Goal: Task Accomplishment & Management: Use online tool/utility

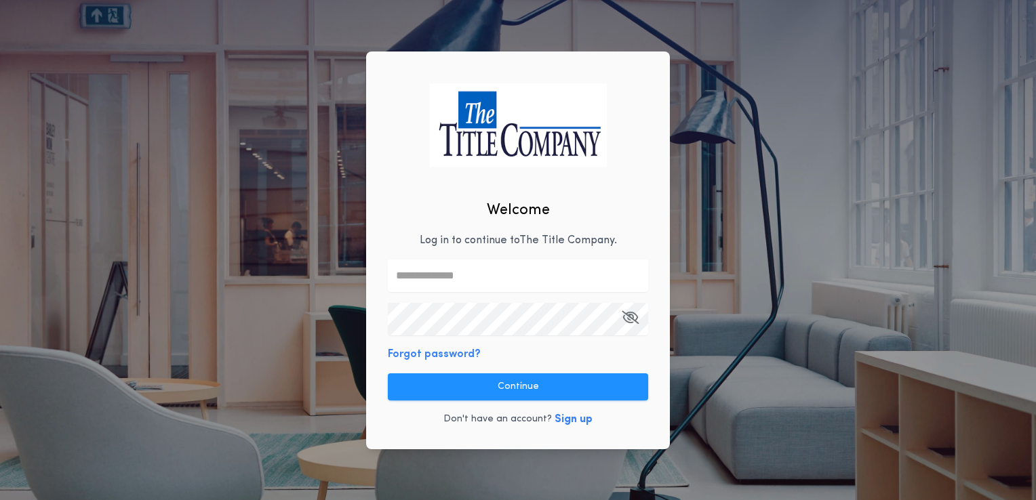
type input "**********"
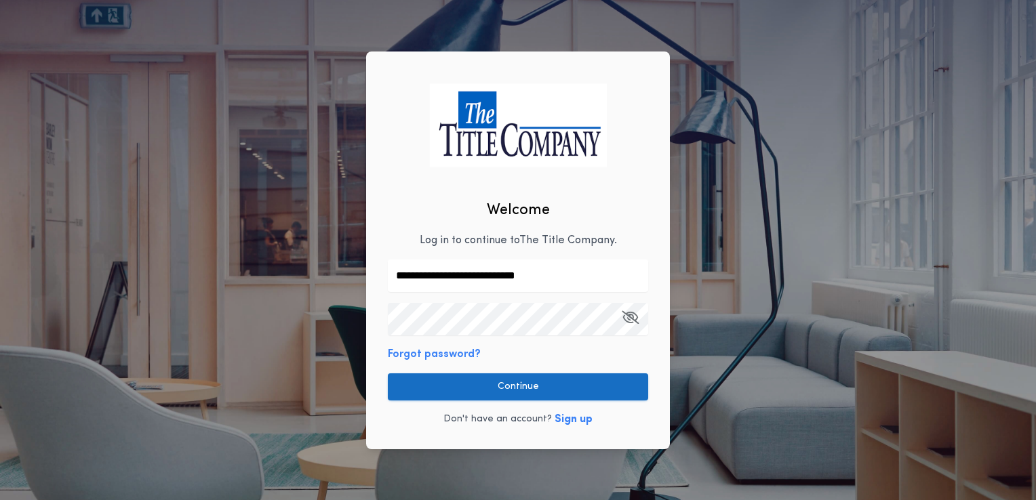
click at [539, 389] on button "Continue" at bounding box center [518, 387] width 260 height 27
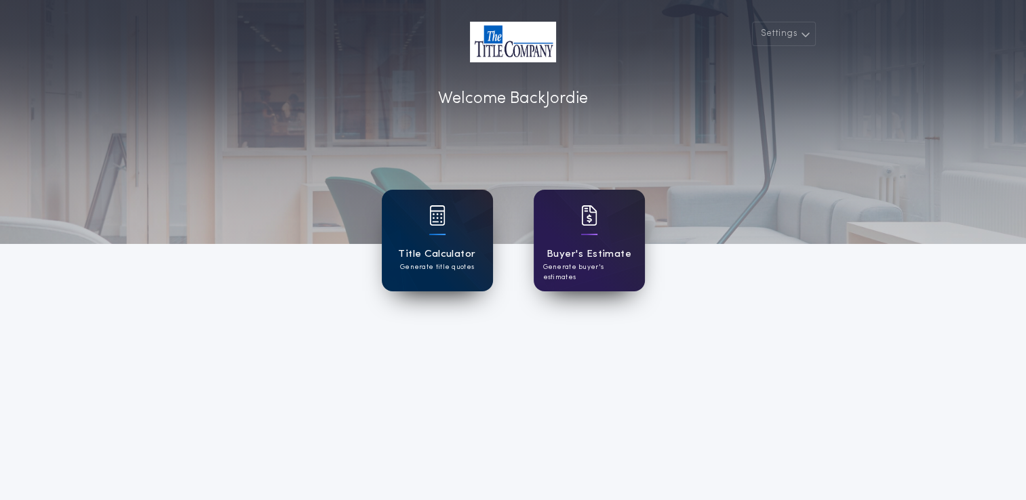
click at [458, 245] on div "Title Calculator Generate title quotes" at bounding box center [437, 241] width 111 height 102
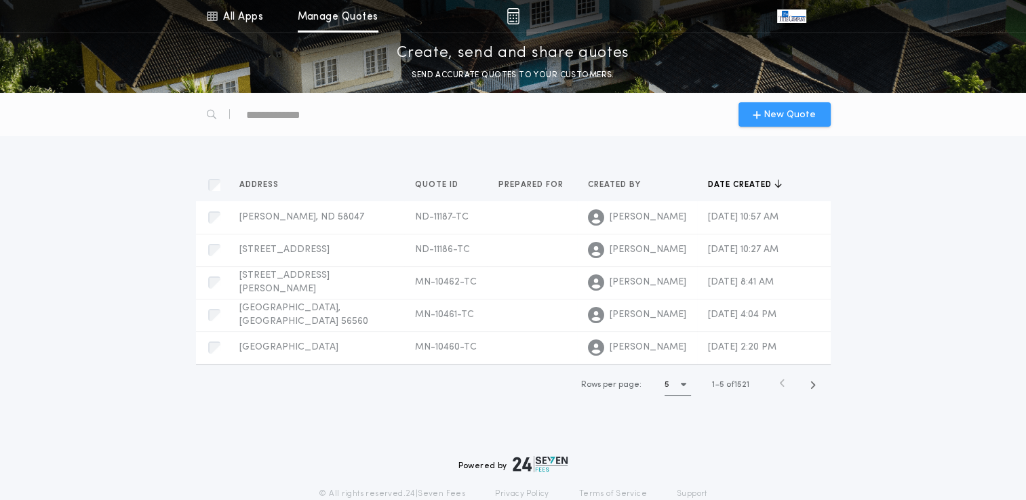
click at [789, 114] on span "New Quote" at bounding box center [790, 115] width 52 height 14
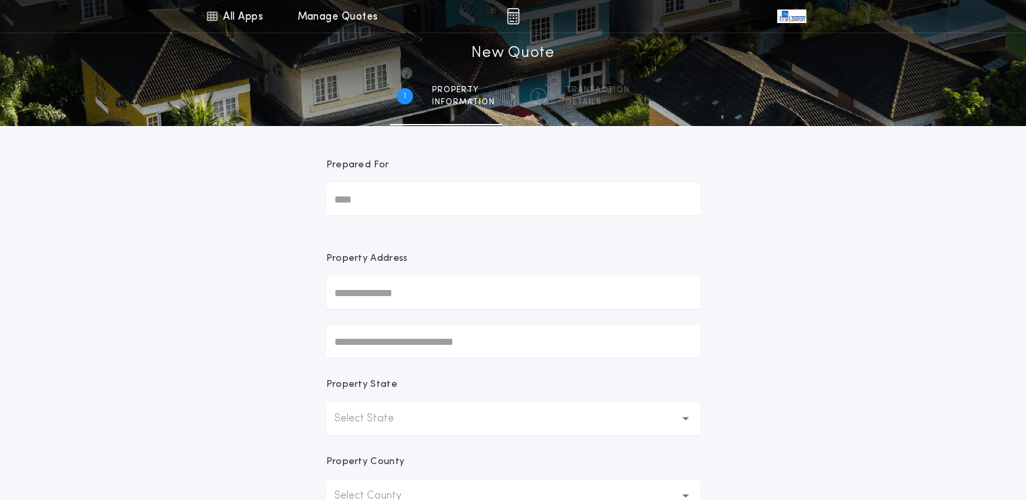
click at [445, 207] on input "Prepared For" at bounding box center [513, 199] width 374 height 33
type input "**********"
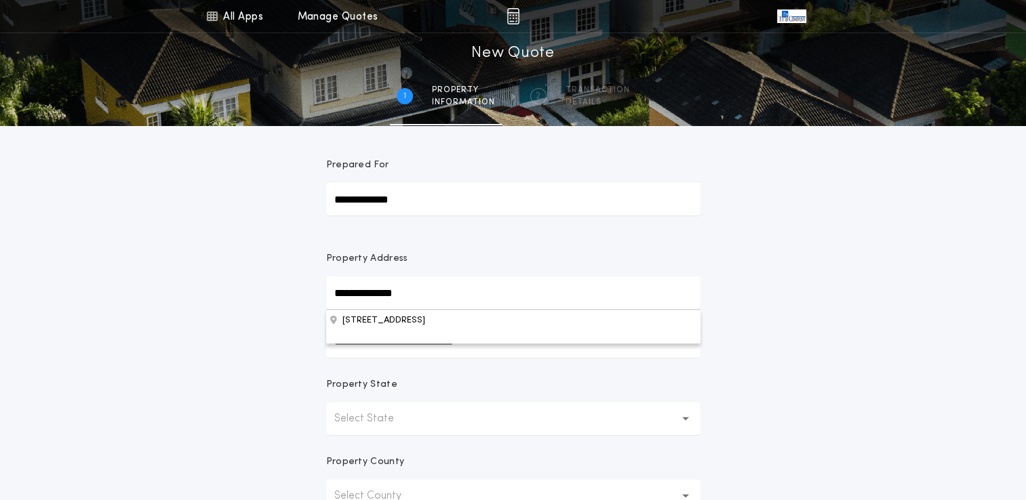
click at [372, 424] on p "Select State" at bounding box center [374, 419] width 81 height 16
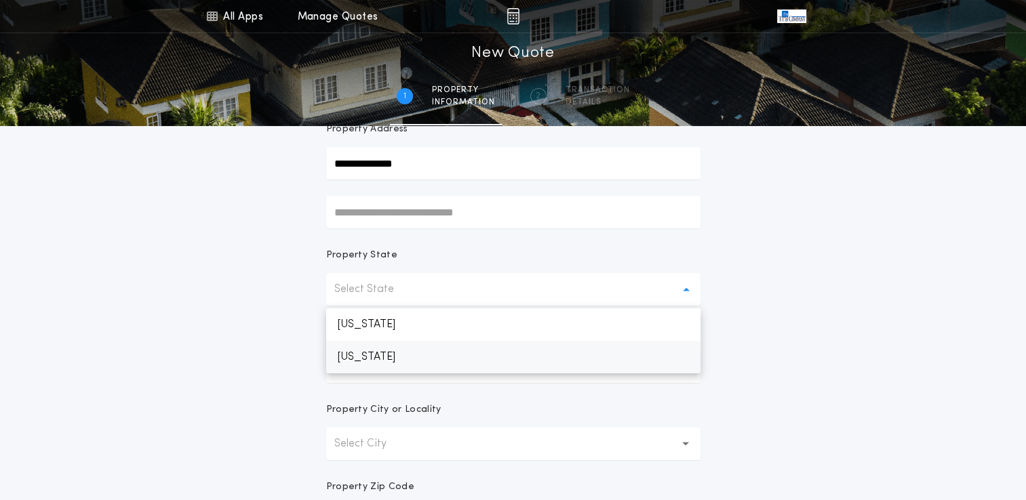
scroll to position [157, 0]
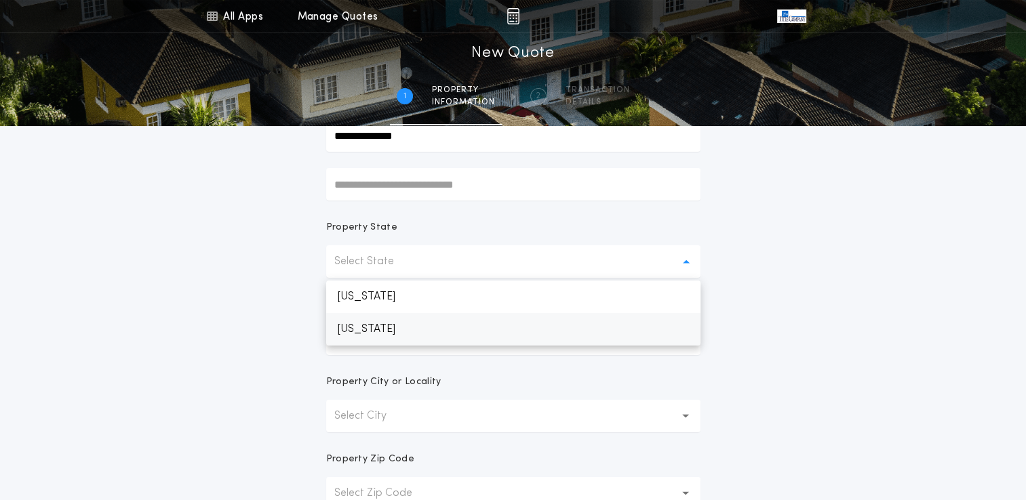
click at [526, 330] on p "[US_STATE]" at bounding box center [513, 329] width 374 height 33
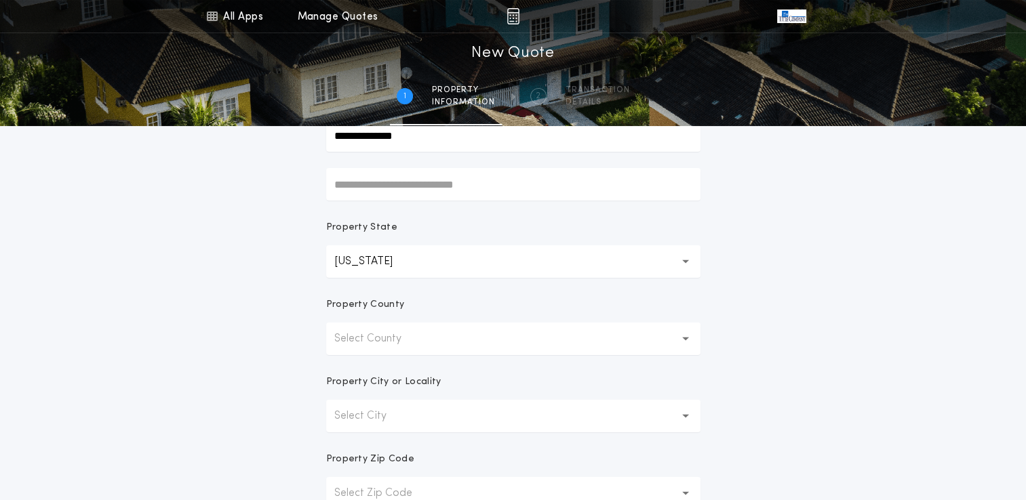
click at [439, 334] on button "Select County" at bounding box center [513, 339] width 374 height 33
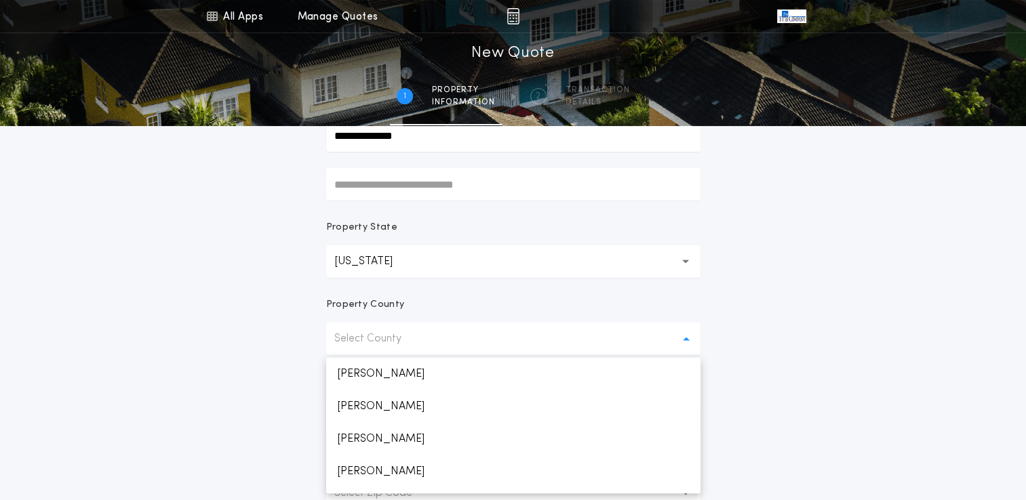
click at [170, 313] on div "**********" at bounding box center [513, 230] width 1026 height 775
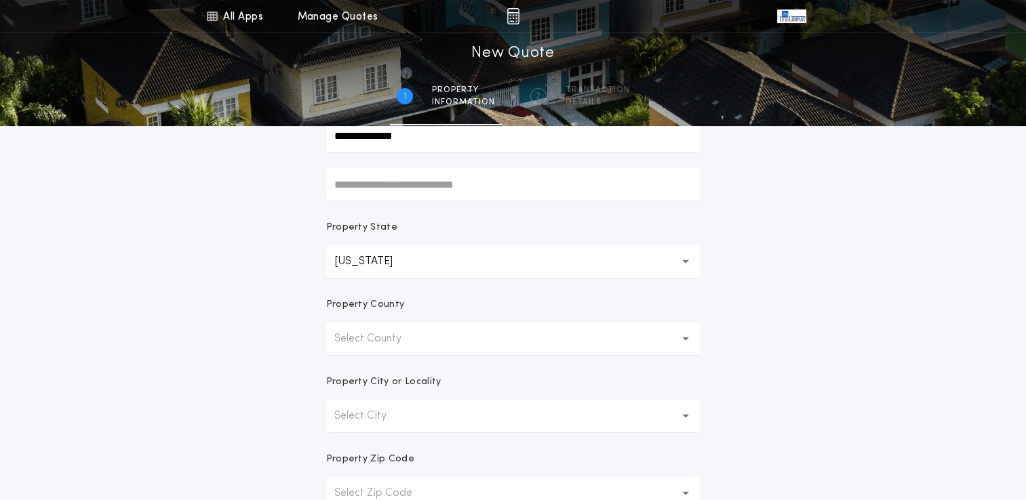
click at [399, 435] on form "**********" at bounding box center [513, 267] width 407 height 597
click at [393, 418] on p "Select City" at bounding box center [371, 416] width 74 height 16
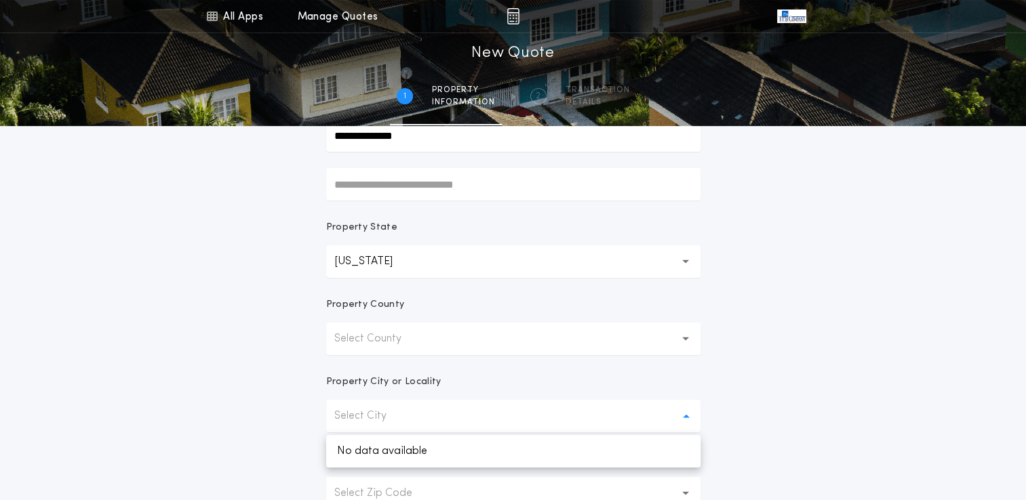
click at [393, 418] on p "Select City" at bounding box center [371, 416] width 74 height 16
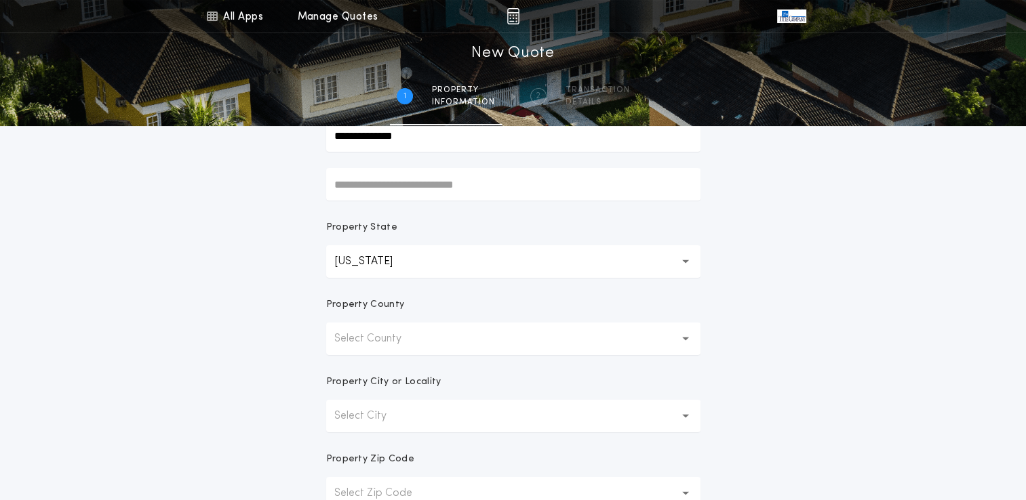
click at [393, 418] on p "Select City" at bounding box center [371, 416] width 74 height 16
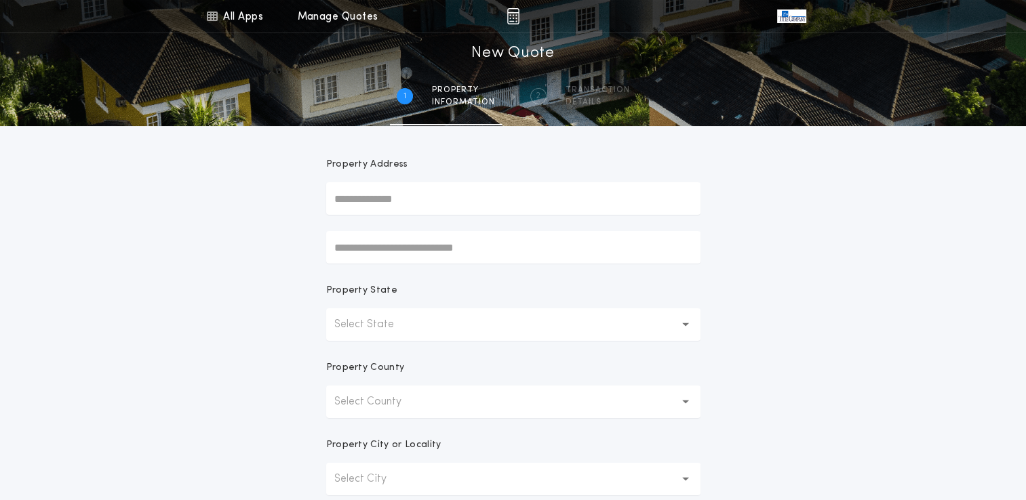
scroll to position [111, 0]
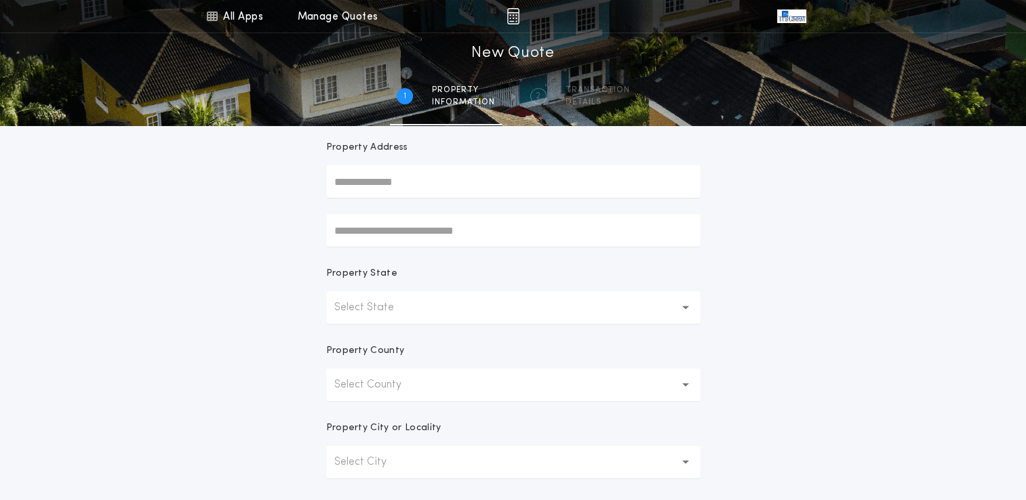
click at [410, 317] on button "Select State" at bounding box center [513, 308] width 374 height 33
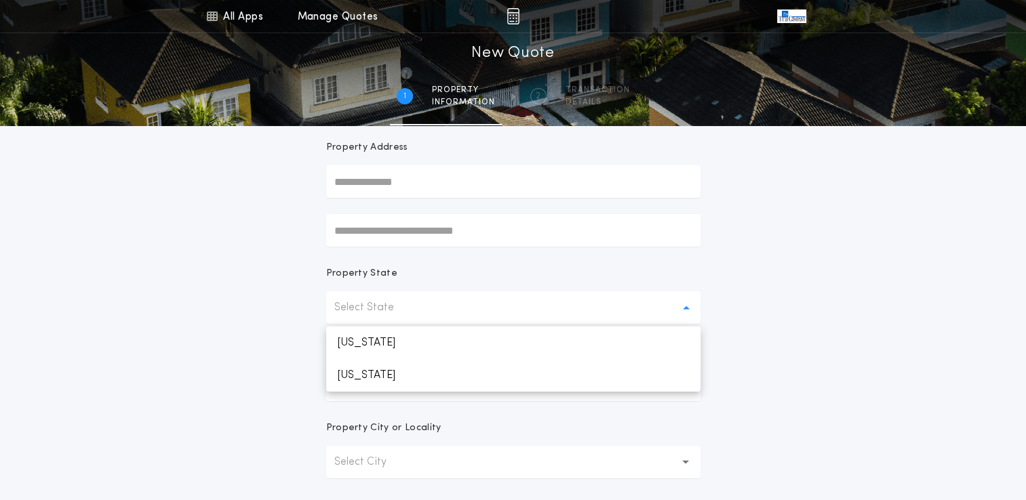
click at [410, 317] on button "Select State" at bounding box center [513, 308] width 374 height 33
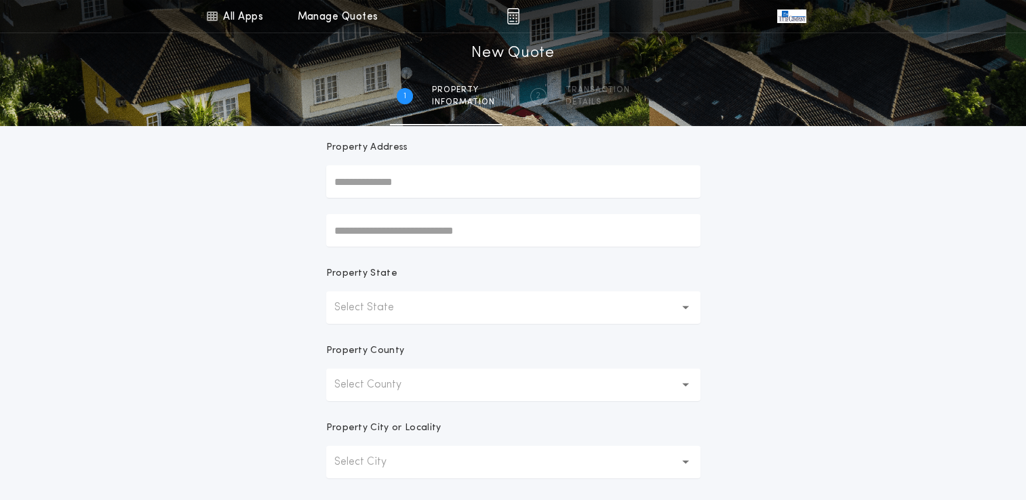
click at [412, 389] on p "Select County" at bounding box center [378, 385] width 89 height 16
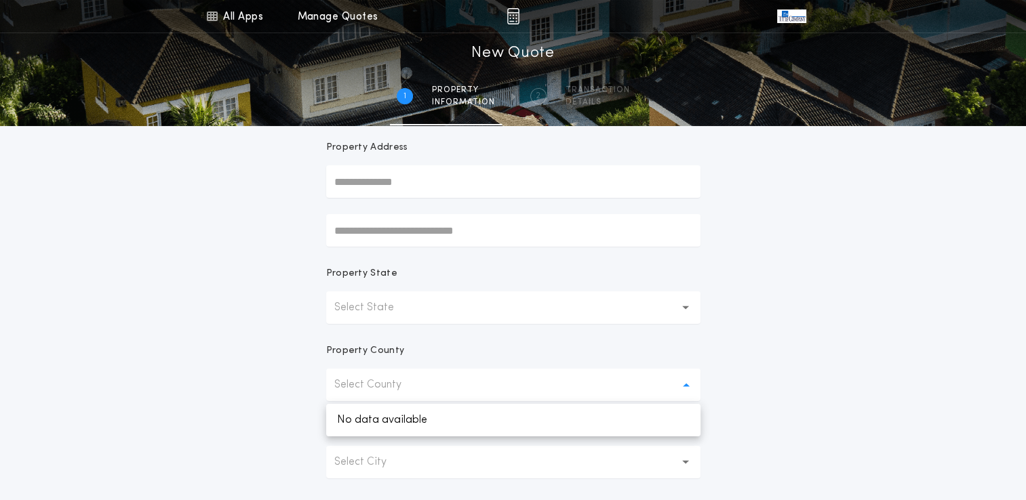
click at [412, 389] on p "Select County" at bounding box center [378, 385] width 89 height 16
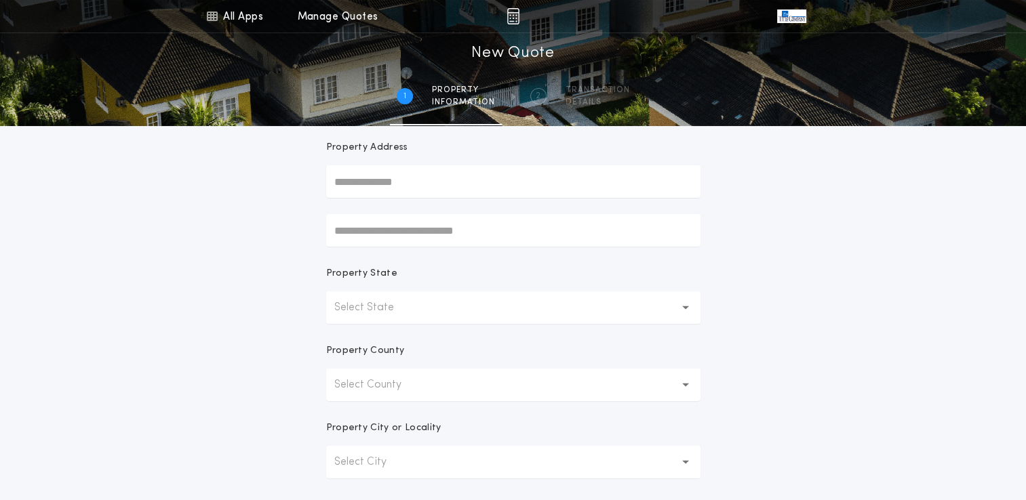
click at [396, 457] on p "Select City" at bounding box center [371, 462] width 74 height 16
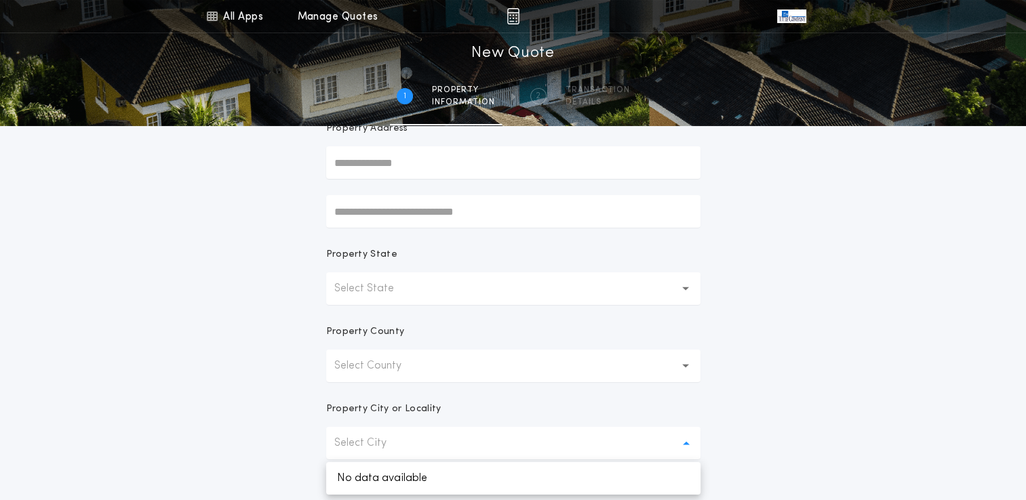
scroll to position [130, 0]
click at [436, 299] on button "Select State" at bounding box center [513, 289] width 374 height 33
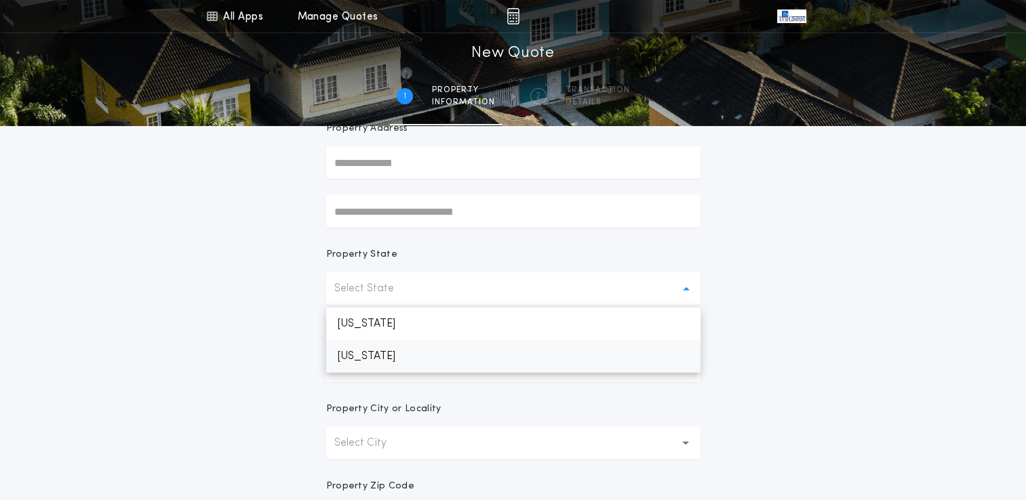
click at [404, 356] on p "[US_STATE]" at bounding box center [513, 356] width 374 height 33
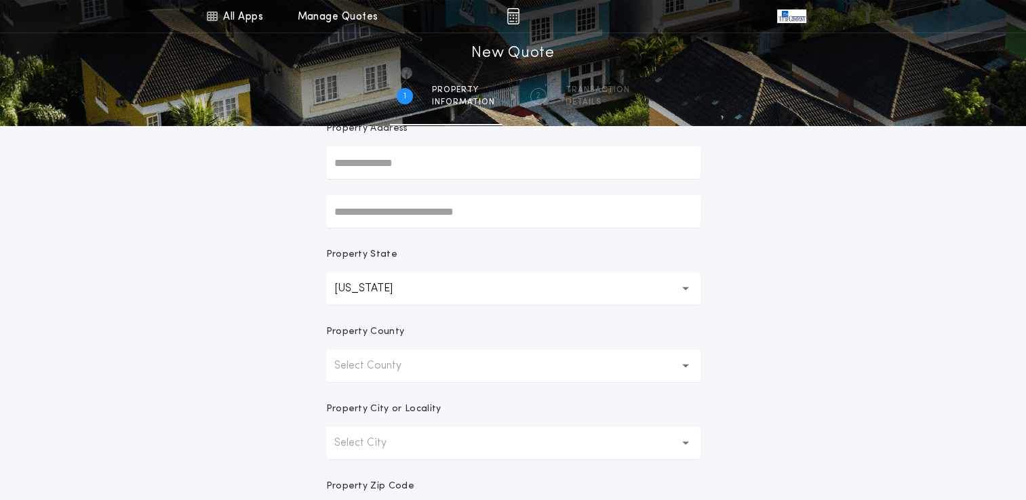
click at [425, 359] on button "Select County" at bounding box center [513, 366] width 374 height 33
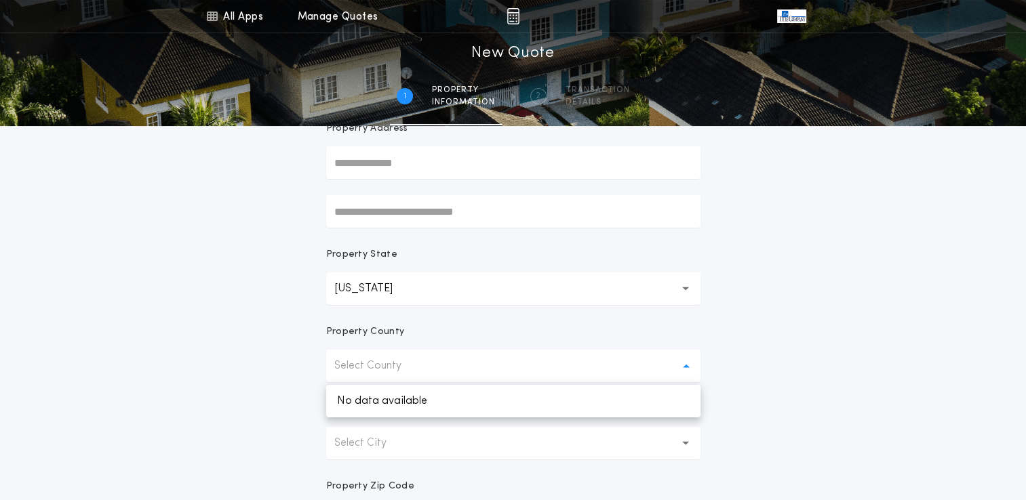
click at [425, 359] on button "Select County" at bounding box center [513, 366] width 374 height 33
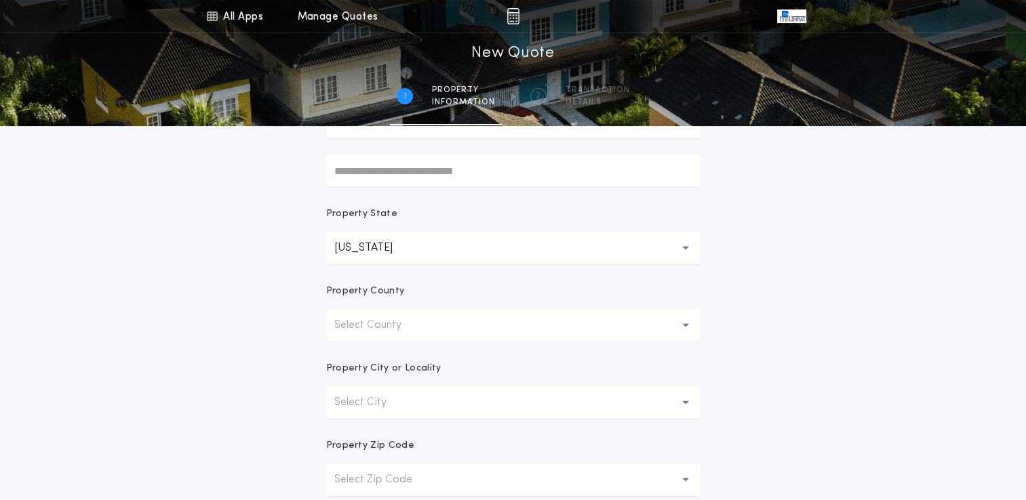
scroll to position [170, 0]
click at [422, 410] on button "Select City" at bounding box center [513, 404] width 374 height 33
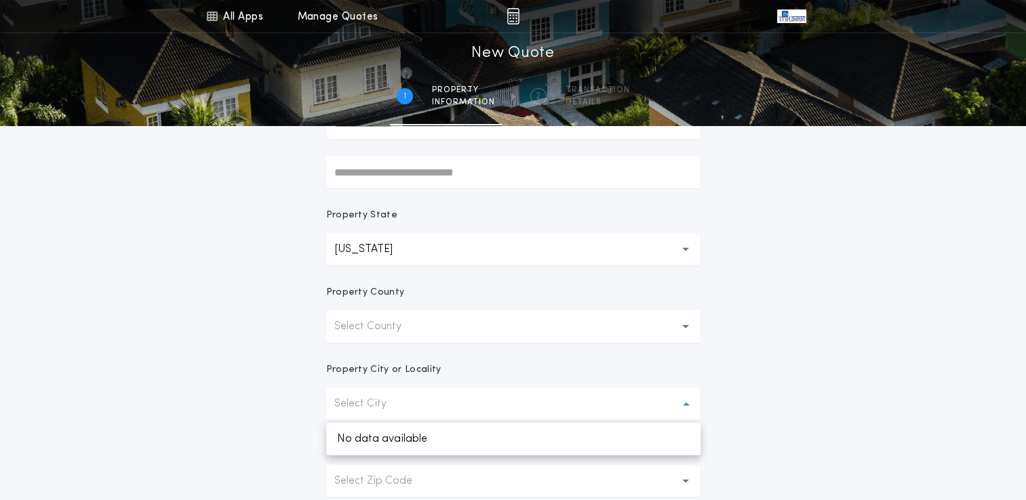
click at [422, 410] on button "Select City" at bounding box center [513, 404] width 374 height 33
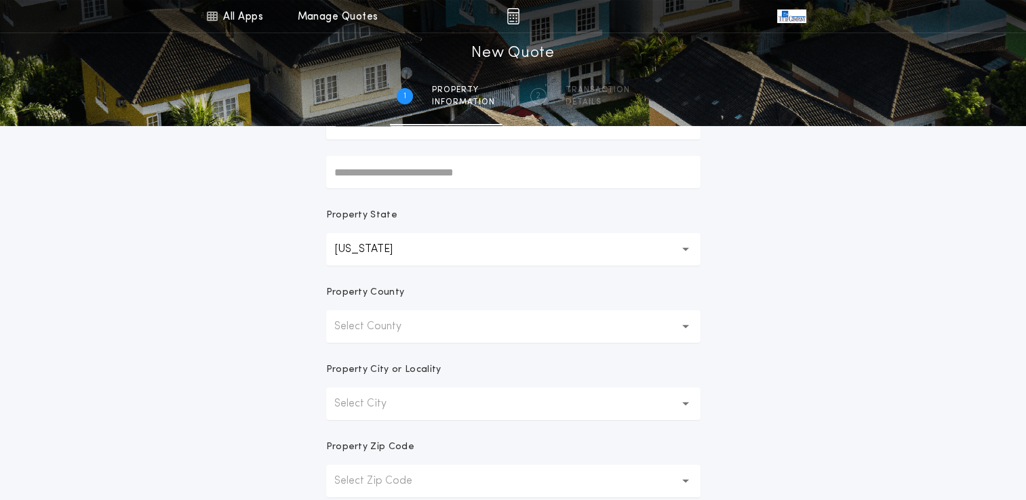
click at [369, 404] on p "Select City" at bounding box center [371, 404] width 74 height 16
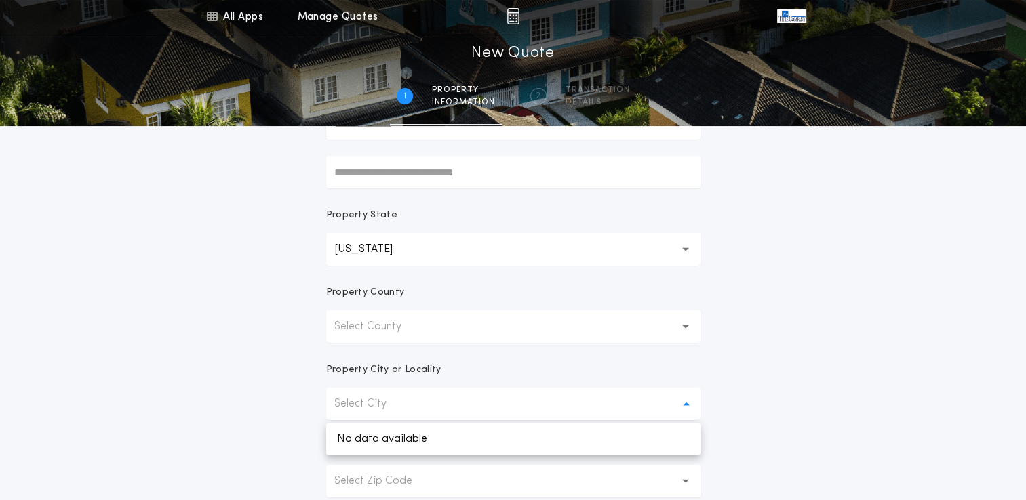
click at [369, 404] on p "Select City" at bounding box center [371, 404] width 74 height 16
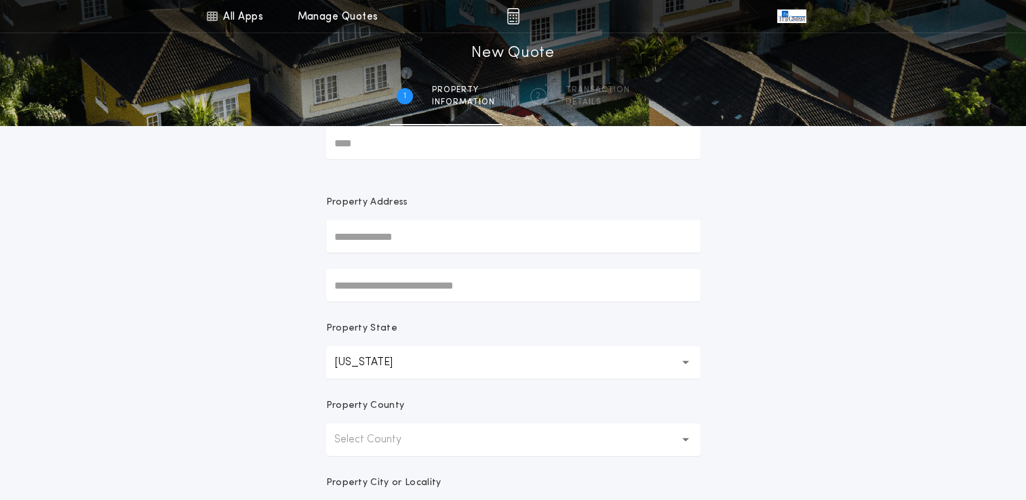
scroll to position [56, 0]
click at [400, 245] on input "text" at bounding box center [513, 237] width 374 height 33
type input "**********"
click at [435, 200] on p "Property Address" at bounding box center [513, 204] width 374 height 14
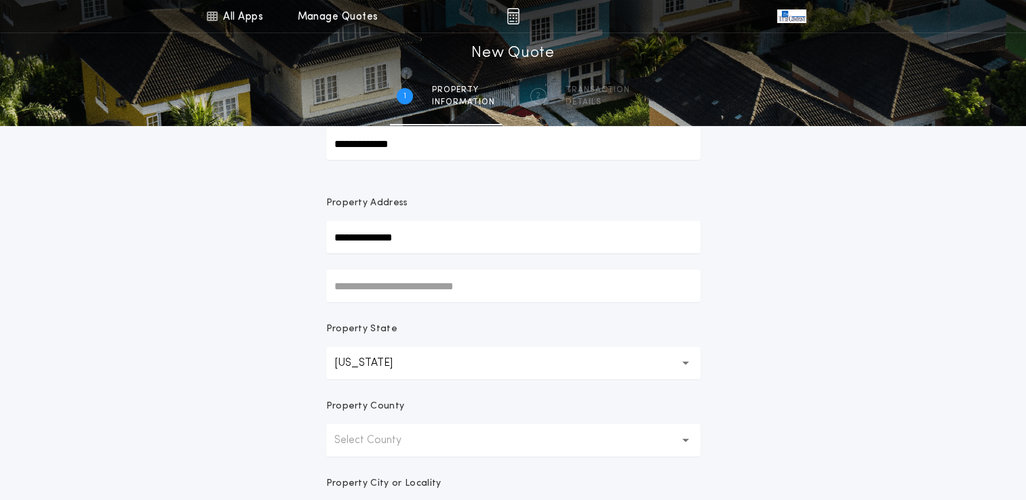
click at [405, 435] on p "Select County" at bounding box center [378, 441] width 89 height 16
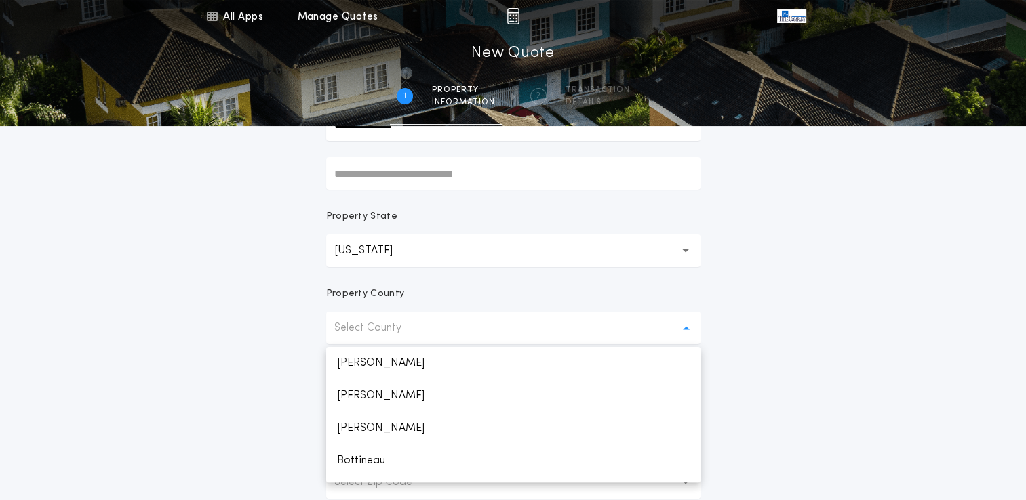
scroll to position [157, 0]
click at [395, 460] on p "[PERSON_NAME]" at bounding box center [513, 466] width 374 height 33
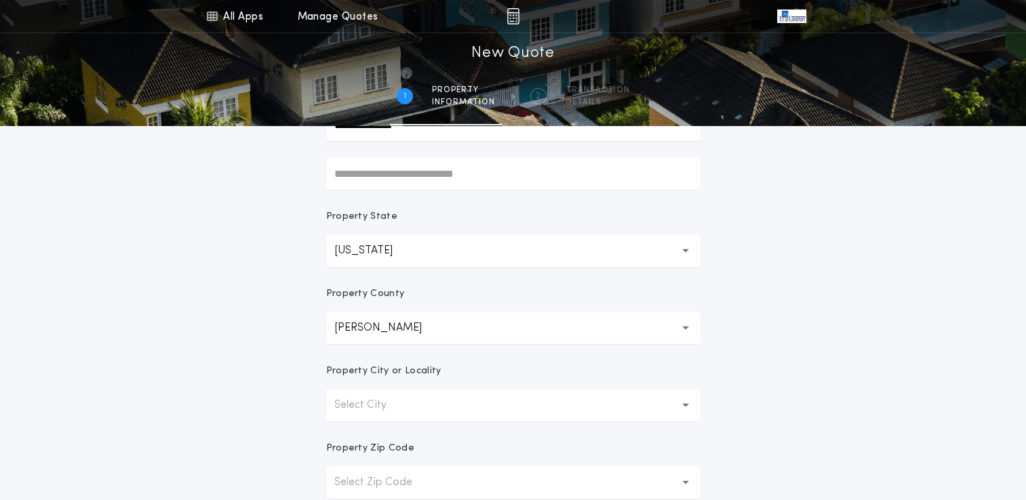
click at [401, 406] on p "Select City" at bounding box center [371, 405] width 74 height 16
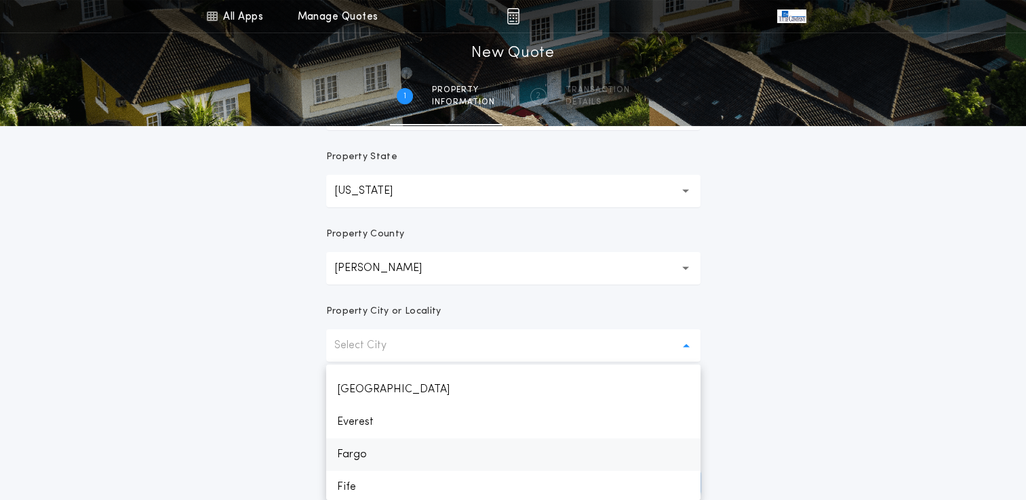
scroll to position [475, 0]
click at [380, 452] on p "Fargo" at bounding box center [513, 460] width 374 height 33
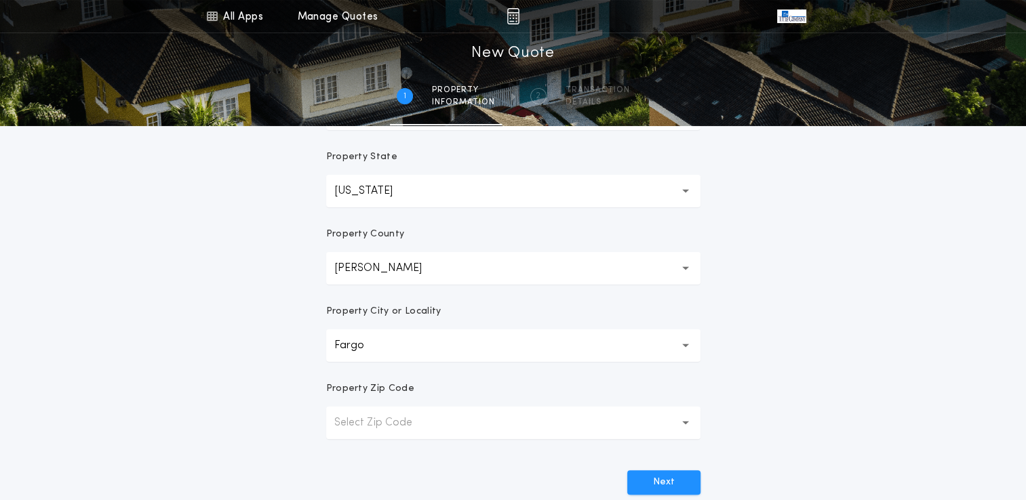
click at [418, 430] on p "Select Zip Code" at bounding box center [384, 423] width 100 height 16
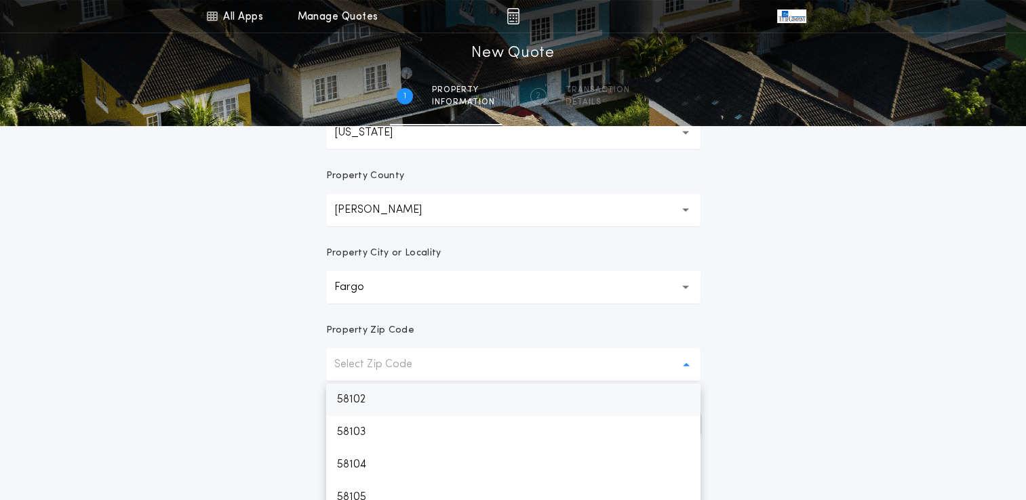
scroll to position [287, 0]
click at [390, 456] on p "58104" at bounding box center [513, 464] width 374 height 33
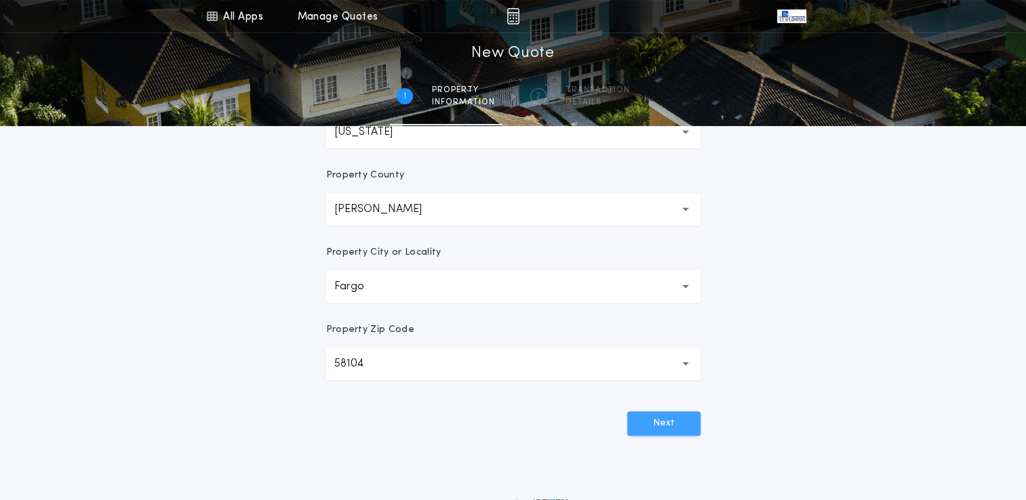
click at [662, 429] on button "Next" at bounding box center [663, 424] width 73 height 24
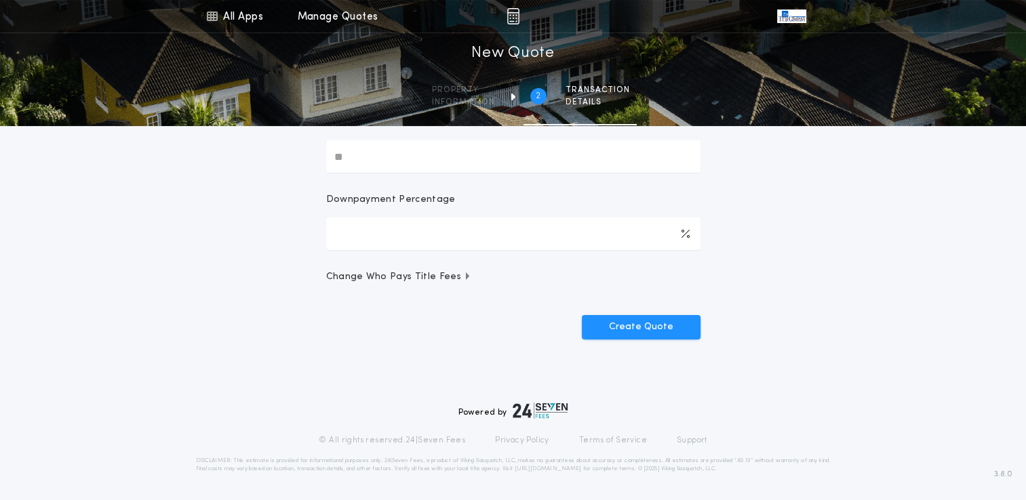
scroll to position [0, 0]
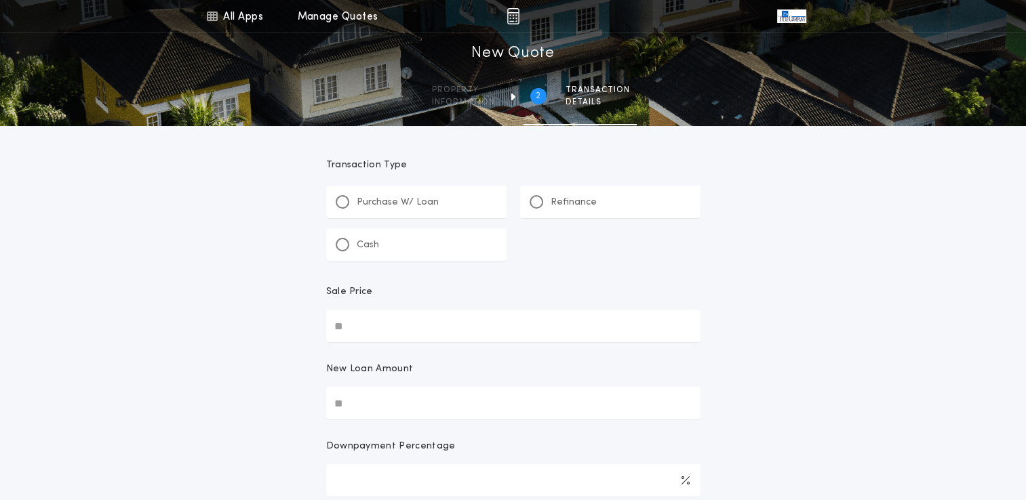
click at [556, 199] on p "Refinance" at bounding box center [574, 203] width 46 height 14
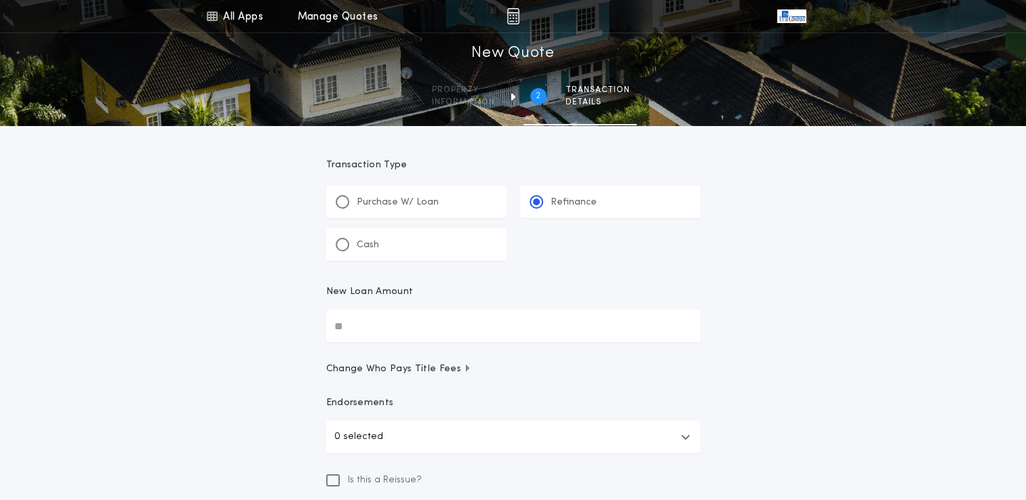
click at [377, 322] on input "New Loan Amount" at bounding box center [513, 326] width 374 height 33
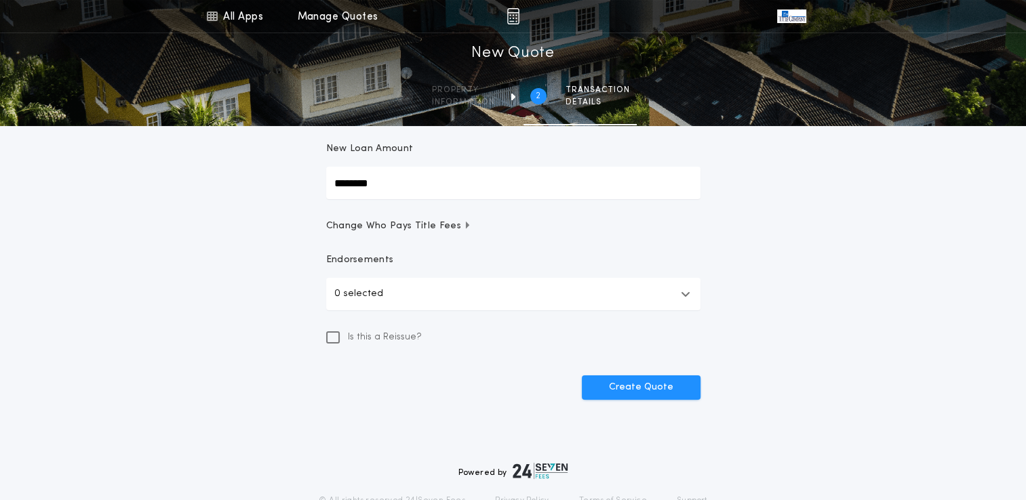
scroll to position [144, 0]
type input "********"
click at [617, 387] on button "Create Quote" at bounding box center [641, 387] width 119 height 24
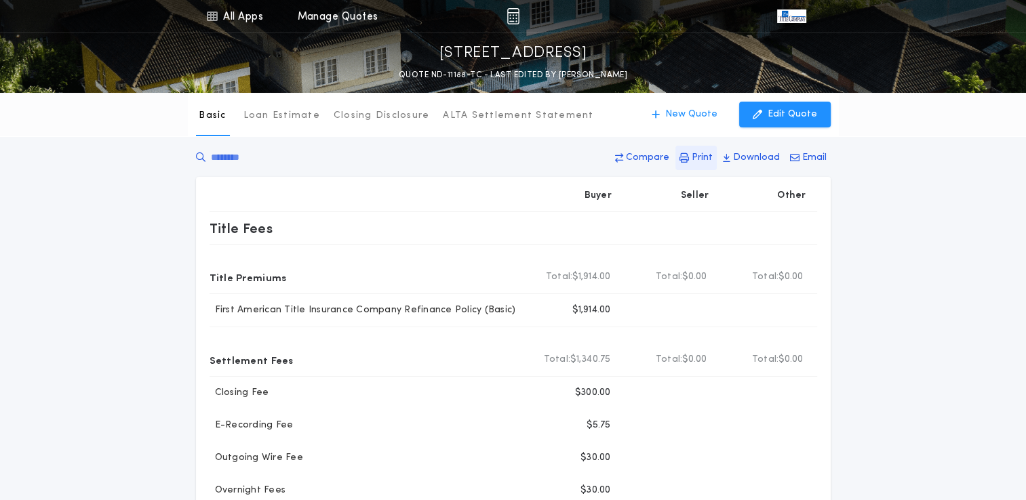
click at [705, 164] on p "Print" at bounding box center [702, 158] width 21 height 14
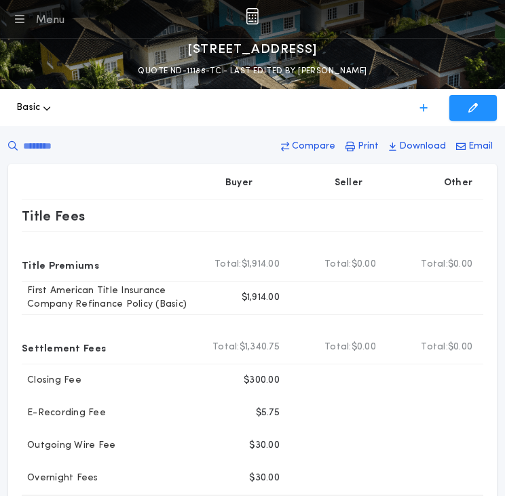
scroll to position [27, 0]
